Goal: Information Seeking & Learning: Learn about a topic

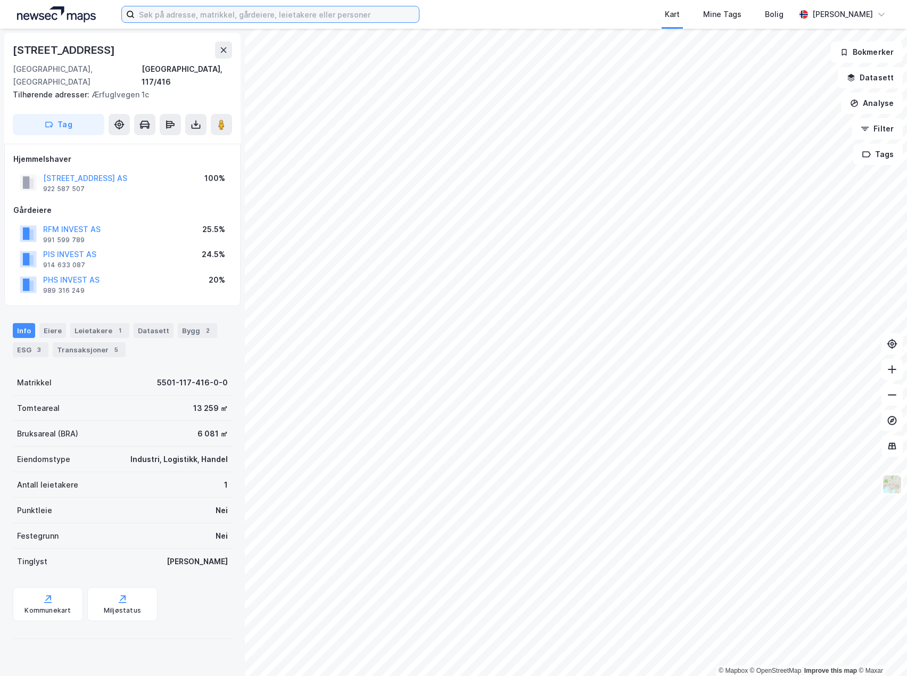
click at [200, 15] on input at bounding box center [277, 14] width 284 height 16
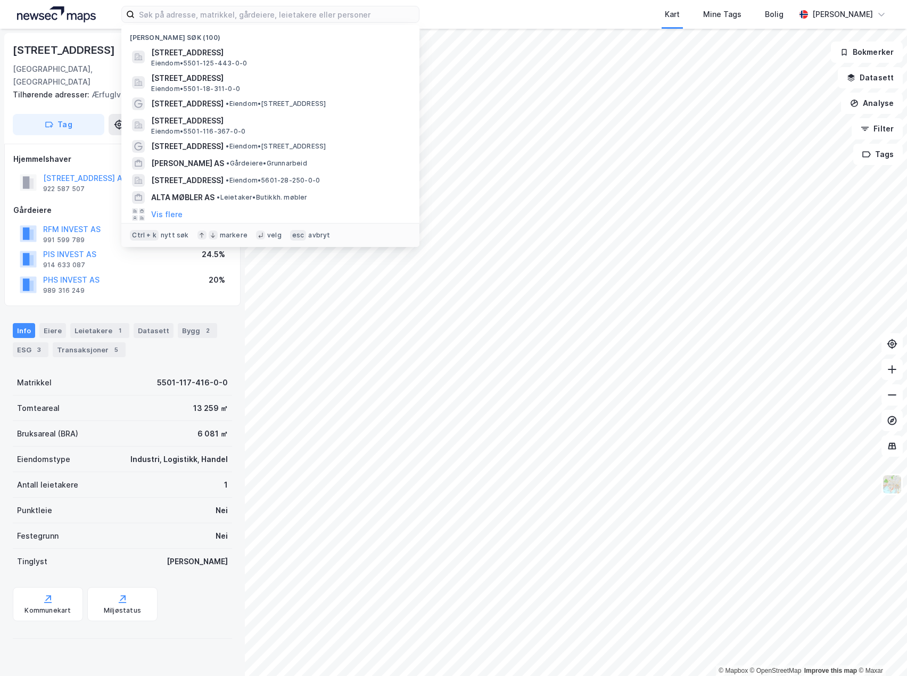
click at [105, 40] on div "[STREET_ADDRESS] Tilhørende adresser: Ærfuglvegen 1c Tag" at bounding box center [122, 88] width 236 height 111
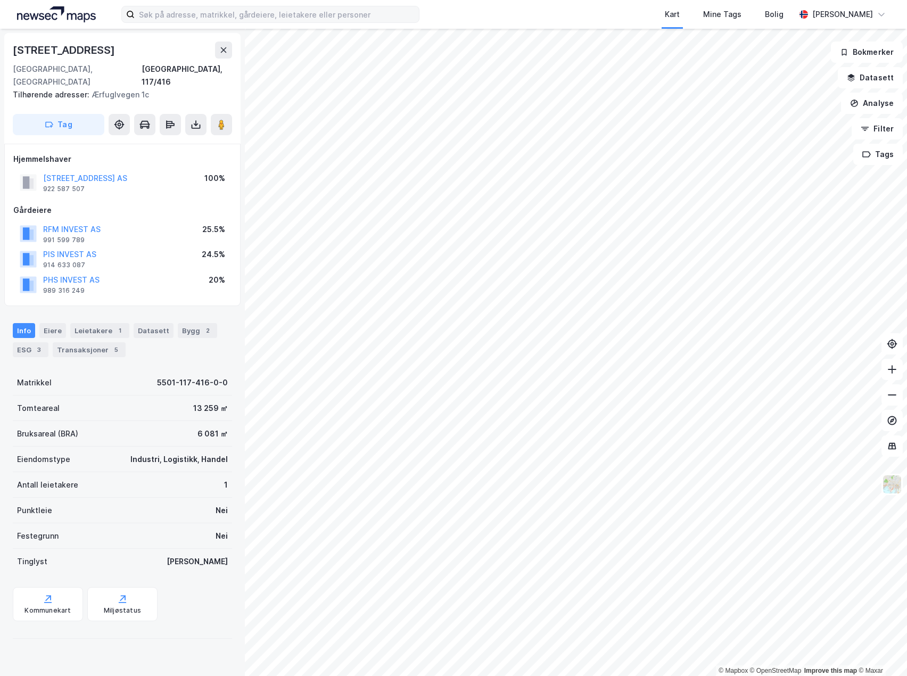
drag, startPoint x: 220, startPoint y: 45, endPoint x: 217, endPoint y: 22, distance: 23.6
click at [220, 44] on button at bounding box center [223, 50] width 17 height 17
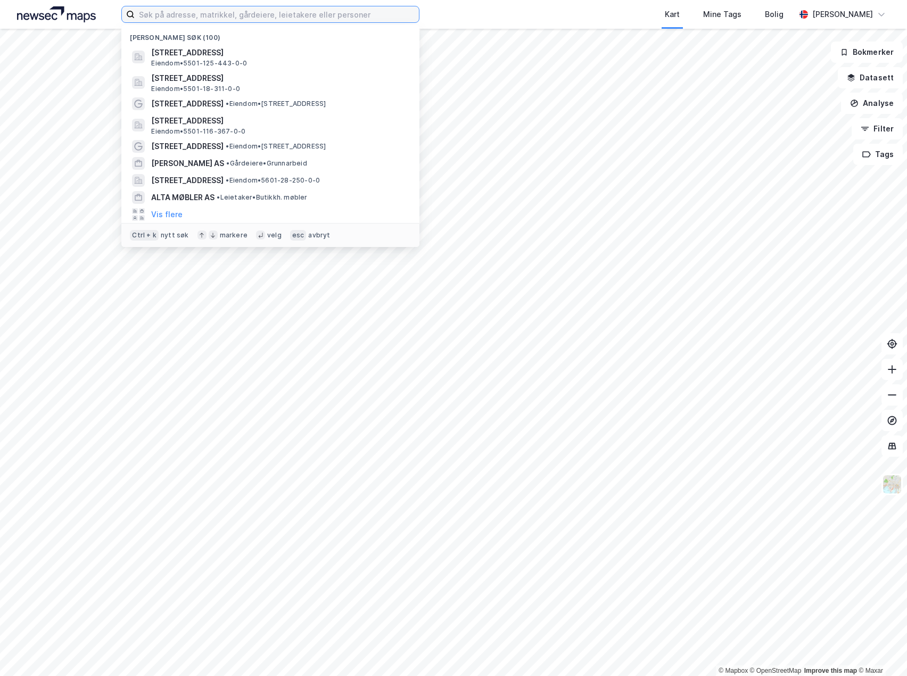
click at [216, 13] on input at bounding box center [277, 14] width 284 height 16
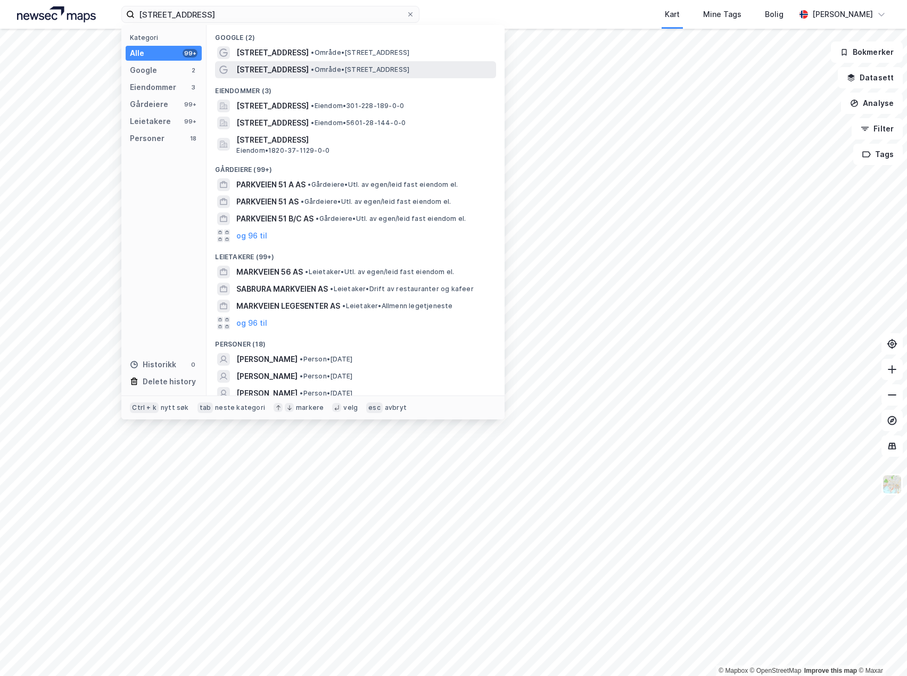
click at [323, 71] on span "• Område • [STREET_ADDRESS]" at bounding box center [360, 70] width 99 height 9
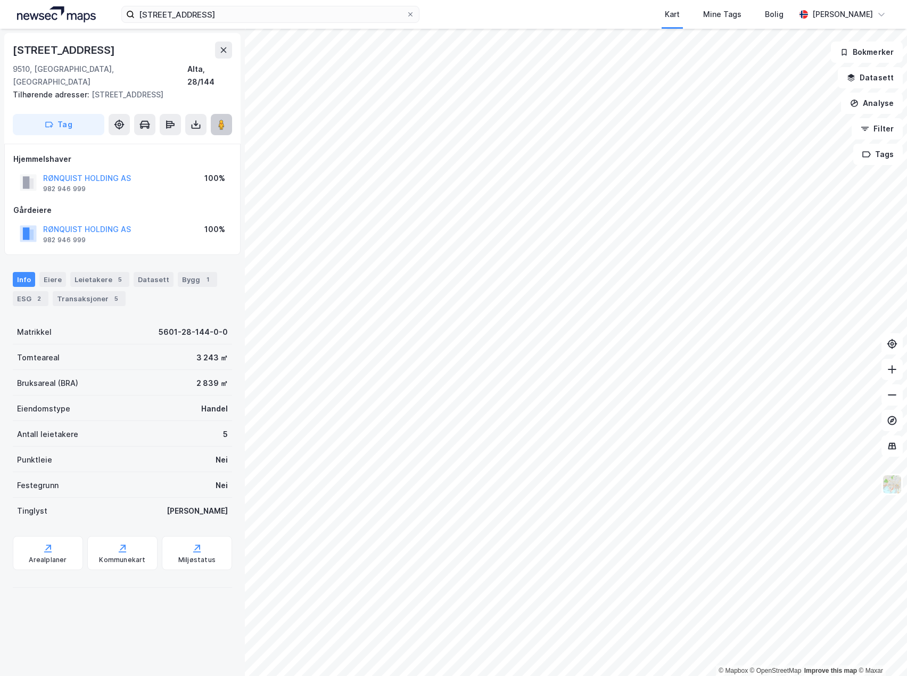
click at [214, 114] on button at bounding box center [221, 124] width 21 height 21
click at [199, 15] on input "[STREET_ADDRESS]" at bounding box center [271, 14] width 272 height 16
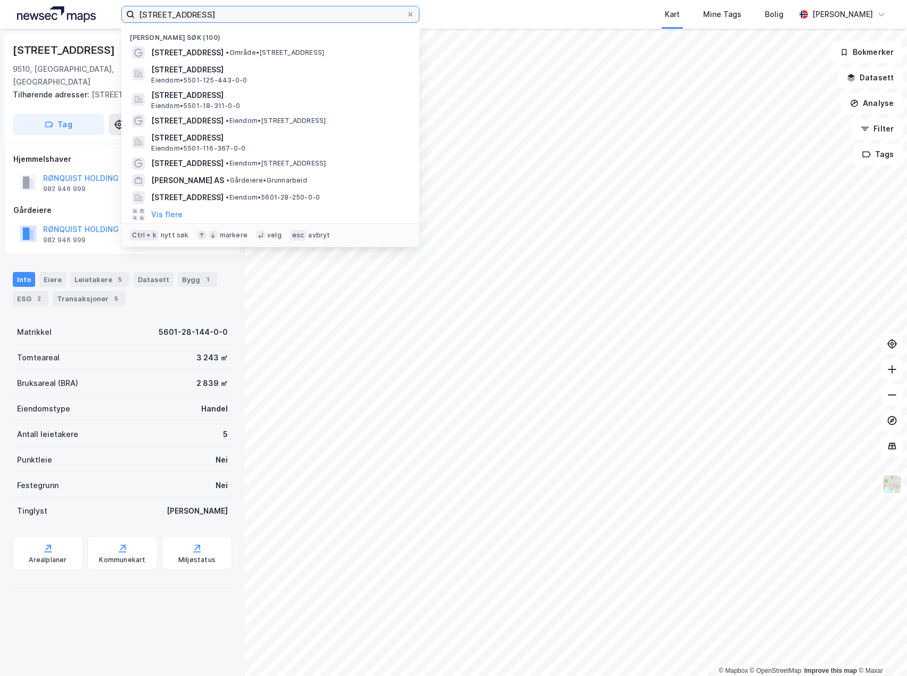
drag, startPoint x: 201, startPoint y: 12, endPoint x: 28, endPoint y: -17, distance: 175.0
click at [28, 0] on html "markveien 51b Nylige søk (100) [STREET_ADDRESS] • Område • [STREET_ADDRESS] • 5…" at bounding box center [453, 338] width 907 height 676
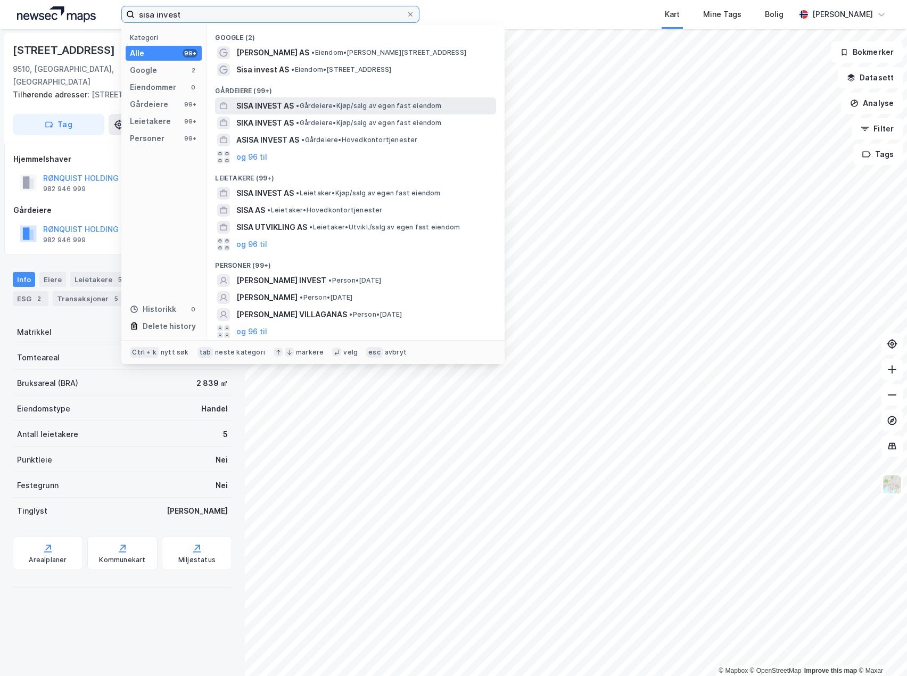
type input "sisa invest"
click at [303, 113] on div "SISA INVEST AS • Gårdeiere • Kjøp/salg av egen fast eiendom" at bounding box center [355, 105] width 281 height 17
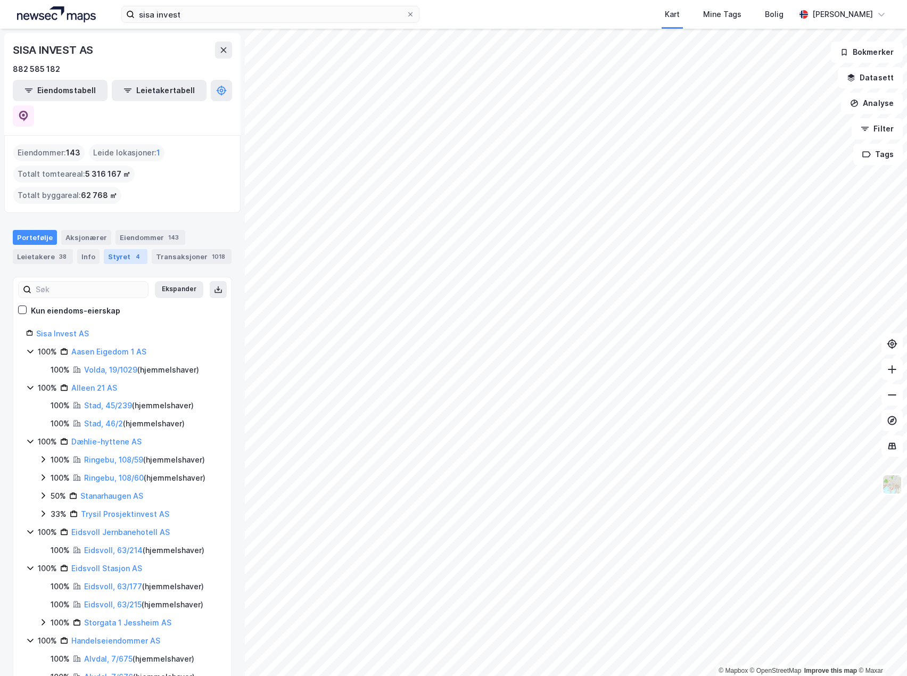
click at [114, 249] on div "Styret 4" at bounding box center [126, 256] width 44 height 15
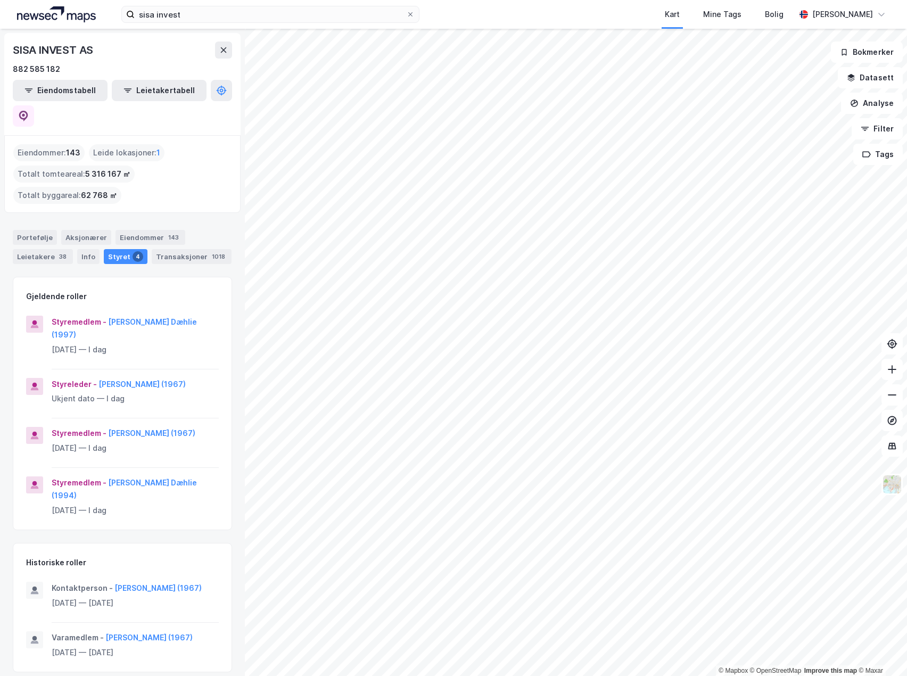
click at [183, 509] on div "Gjeldende roller Styremedlem - [PERSON_NAME] [PERSON_NAME] (1997) [DATE] — I da…" at bounding box center [122, 475] width 219 height 396
click at [163, 277] on div "Gjeldende roller" at bounding box center [122, 290] width 218 height 26
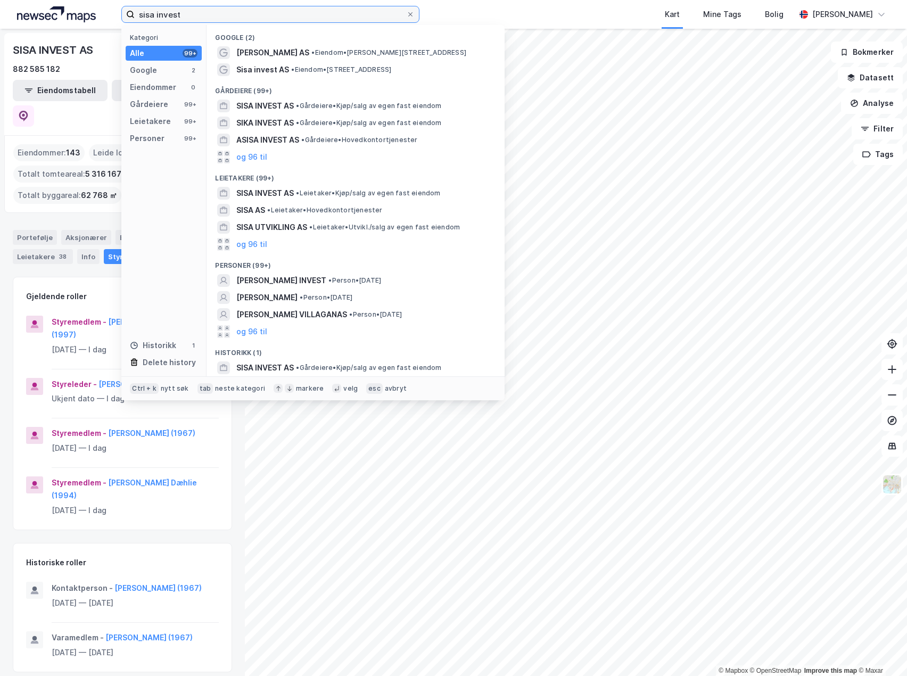
click at [242, 11] on input "sisa invest" at bounding box center [271, 14] width 272 height 16
click at [537, 5] on div "Kart Mine Tags Bolig" at bounding box center [633, 14] width 325 height 29
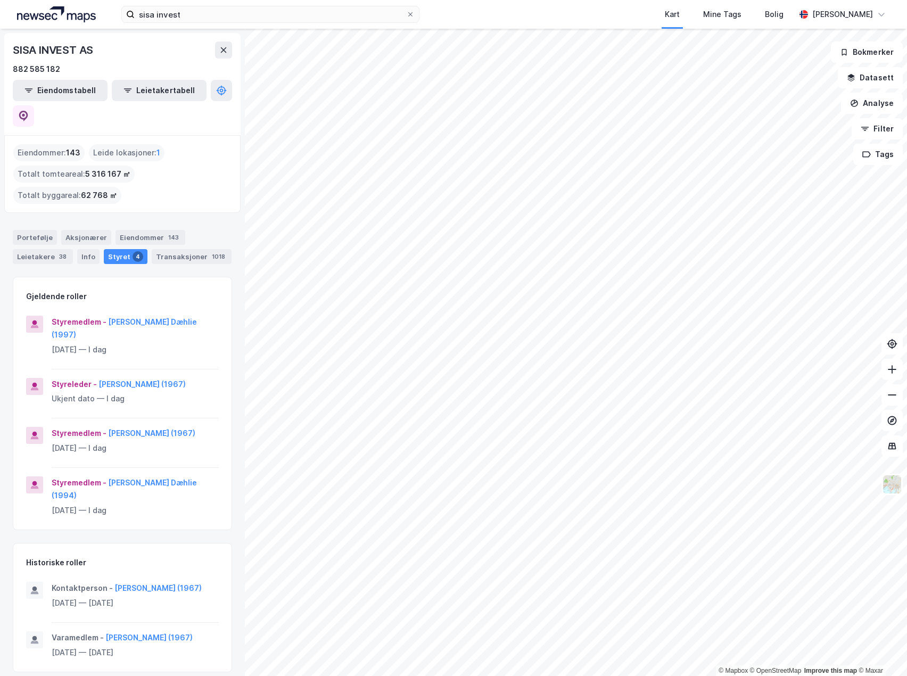
click at [471, 11] on div "Kart Mine Tags Bolig" at bounding box center [633, 14] width 325 height 29
click at [228, 159] on div "Eiendommer : 143 Leide lokasjoner : 1 Totalt tomteareal : 5 316 167 ㎡ Totalt by…" at bounding box center [122, 174] width 218 height 60
click at [135, 217] on div "Portefølje Aksjonærer Eiendommer 143 Leietakere 38 Info Styret 4 Transaksjoner …" at bounding box center [122, 242] width 245 height 51
click at [52, 249] on div "Leietakere 38" at bounding box center [43, 256] width 60 height 15
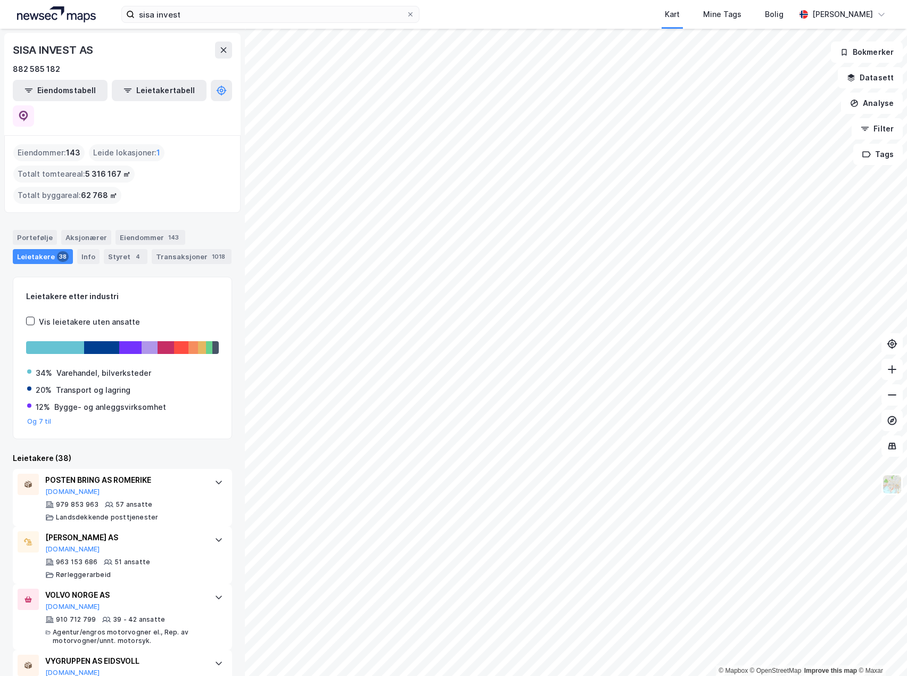
click at [174, 178] on div "Eiendommer : 143 Leide lokasjoner : 1 Totalt tomteareal : 5 316 167 ㎡ Totalt by…" at bounding box center [122, 174] width 218 height 60
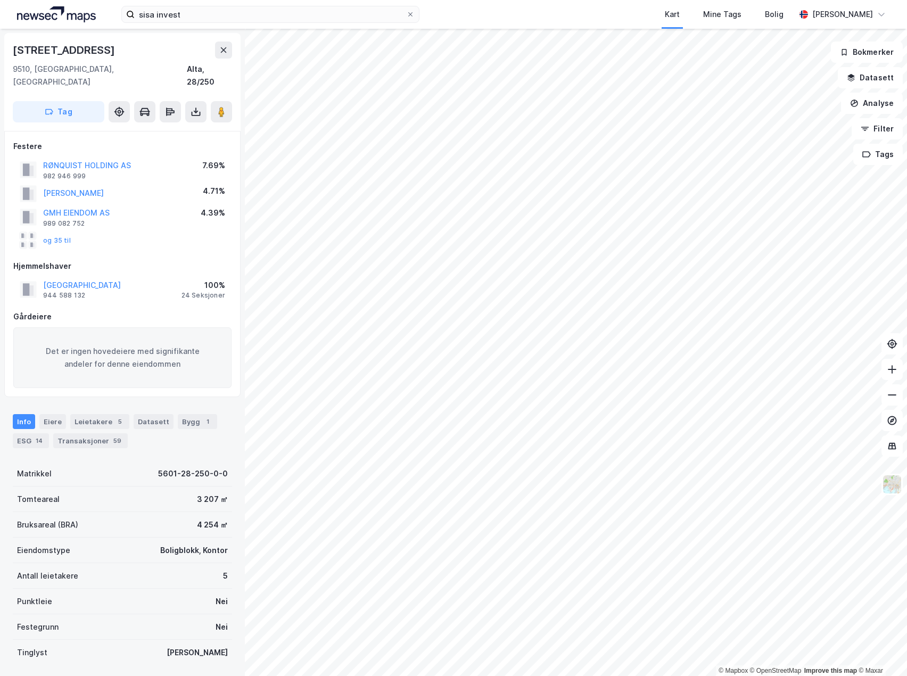
click at [897, 5] on div "sisa invest Kart Mine Tags Bolig [PERSON_NAME]" at bounding box center [453, 14] width 907 height 29
click at [56, 414] on div "Eiere" at bounding box center [52, 421] width 27 height 15
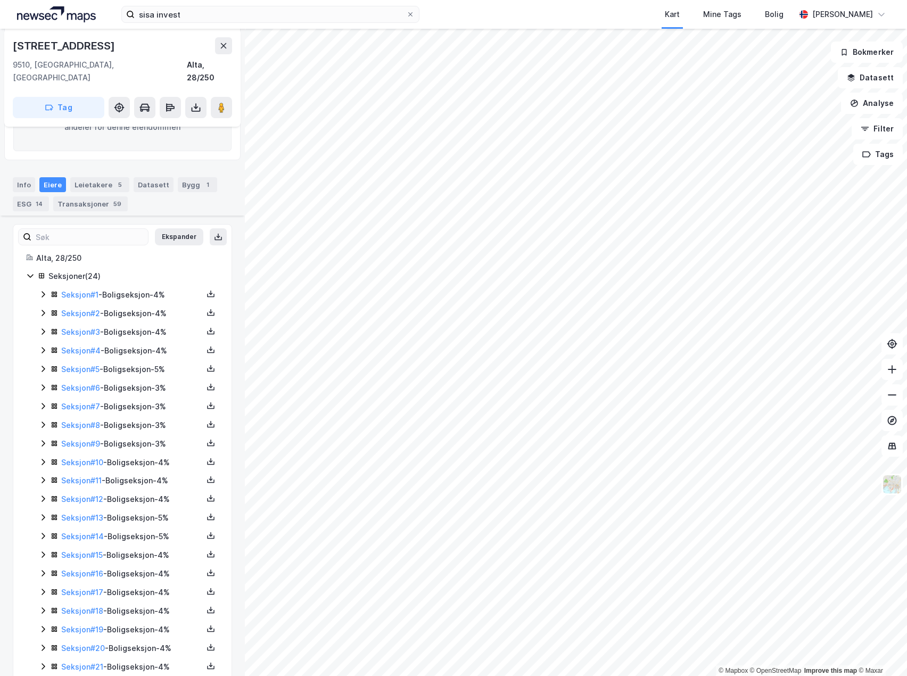
scroll to position [304, 0]
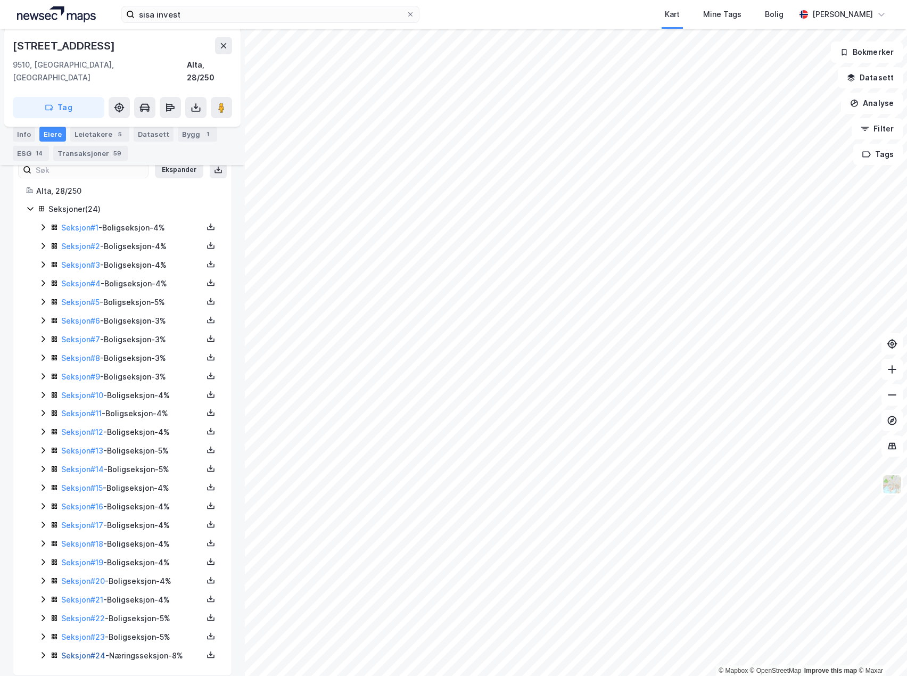
click at [73, 651] on link "Seksjon # 24" at bounding box center [83, 655] width 44 height 9
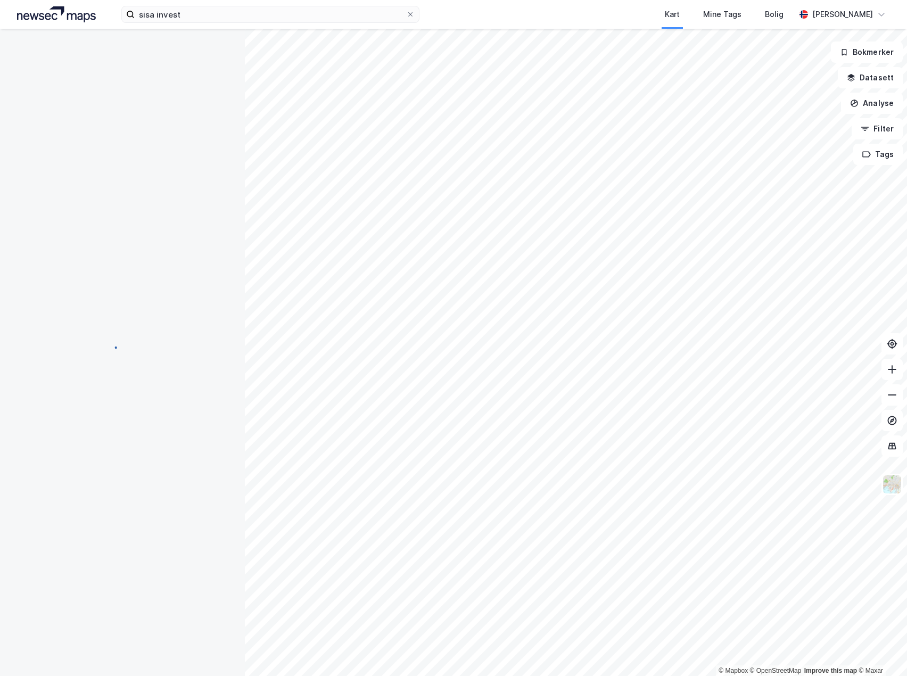
scroll to position [34, 0]
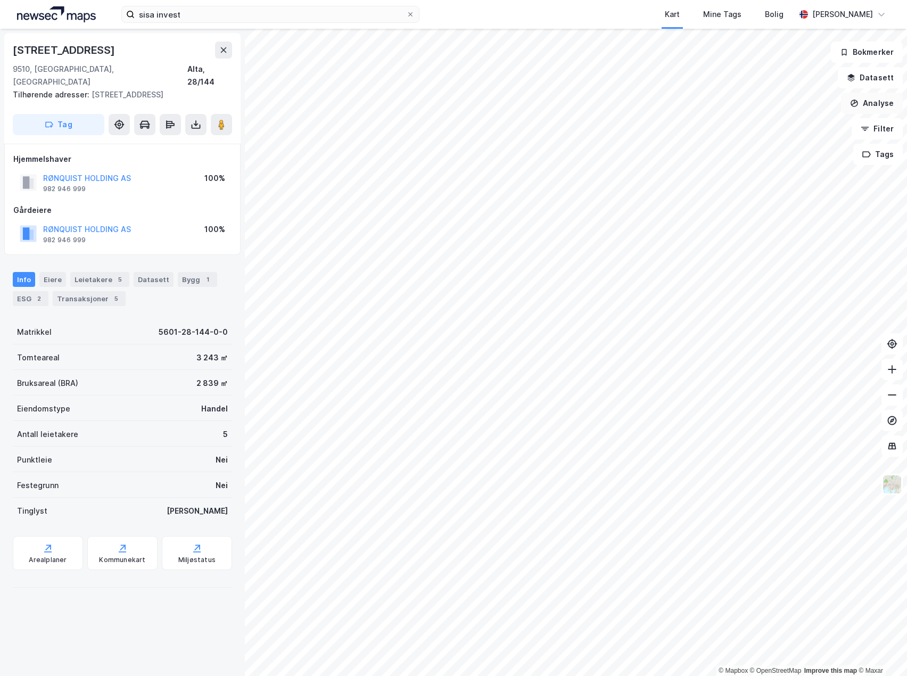
click at [885, 104] on button "Analyse" at bounding box center [872, 103] width 62 height 21
click at [792, 109] on div "Mål avstand" at bounding box center [773, 104] width 122 height 18
click at [862, 103] on button "Analyse" at bounding box center [872, 103] width 62 height 21
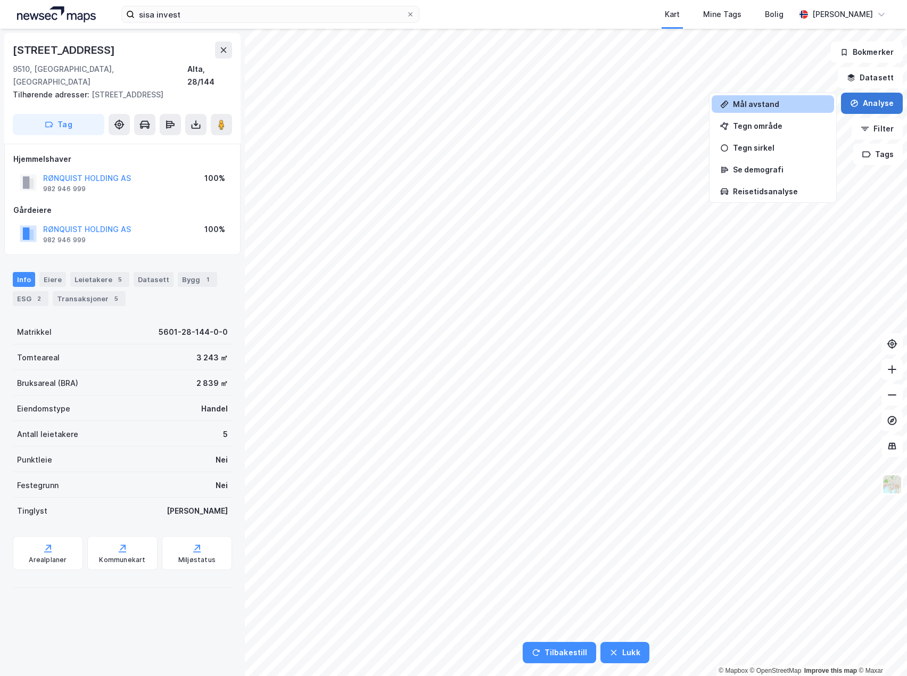
click at [882, 102] on button "Analyse" at bounding box center [872, 103] width 62 height 21
